Goal: Task Accomplishment & Management: Use online tool/utility

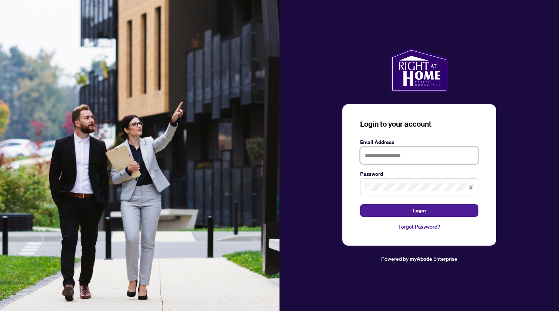
type input "**********"
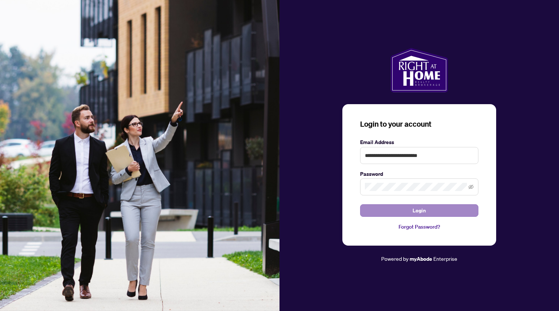
click at [391, 213] on button "Login" at bounding box center [419, 210] width 118 height 13
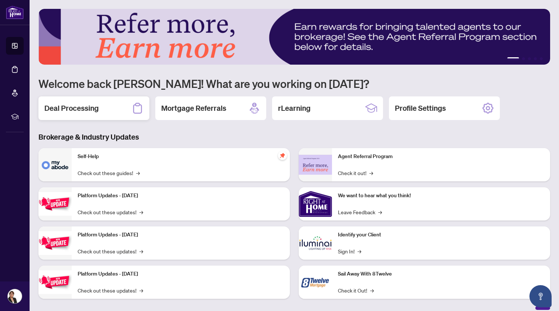
click at [80, 112] on h2 "Deal Processing" at bounding box center [71, 108] width 54 height 10
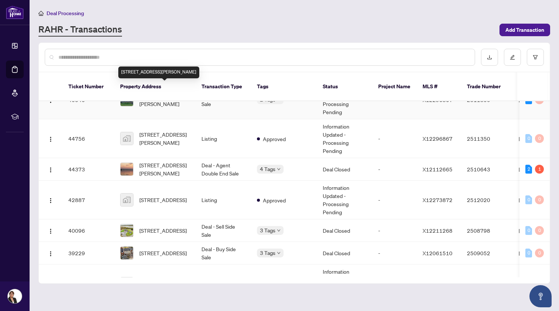
scroll to position [99, 0]
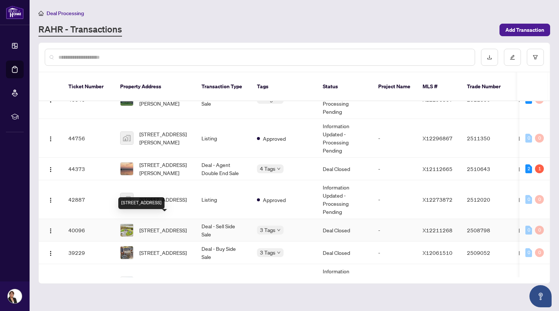
click at [146, 226] on span "[STREET_ADDRESS]" at bounding box center [162, 230] width 47 height 8
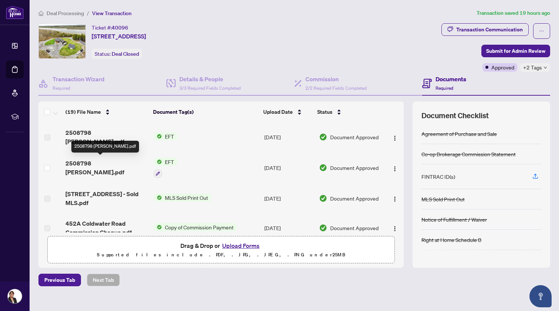
click at [117, 159] on span "2508798 [PERSON_NAME].pdf" at bounding box center [106, 168] width 82 height 18
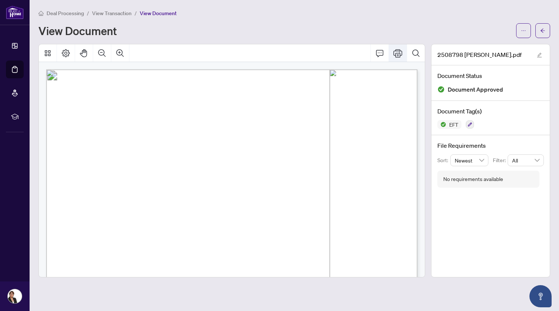
click at [395, 55] on icon "Print" at bounding box center [397, 53] width 9 height 8
